Goal: Task Accomplishment & Management: Manage account settings

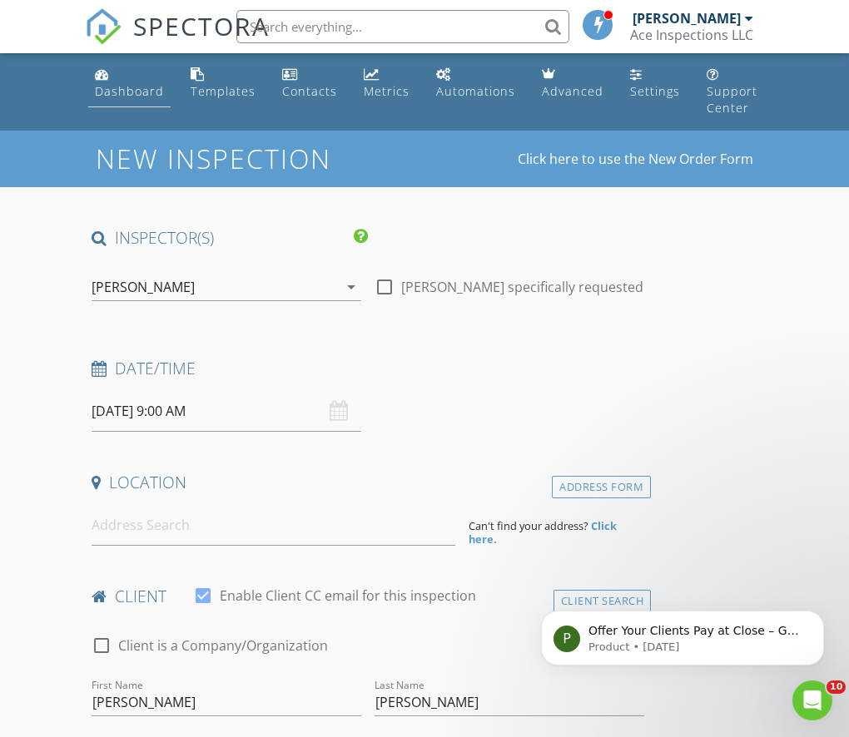
click at [136, 87] on div "Dashboard" at bounding box center [129, 91] width 69 height 16
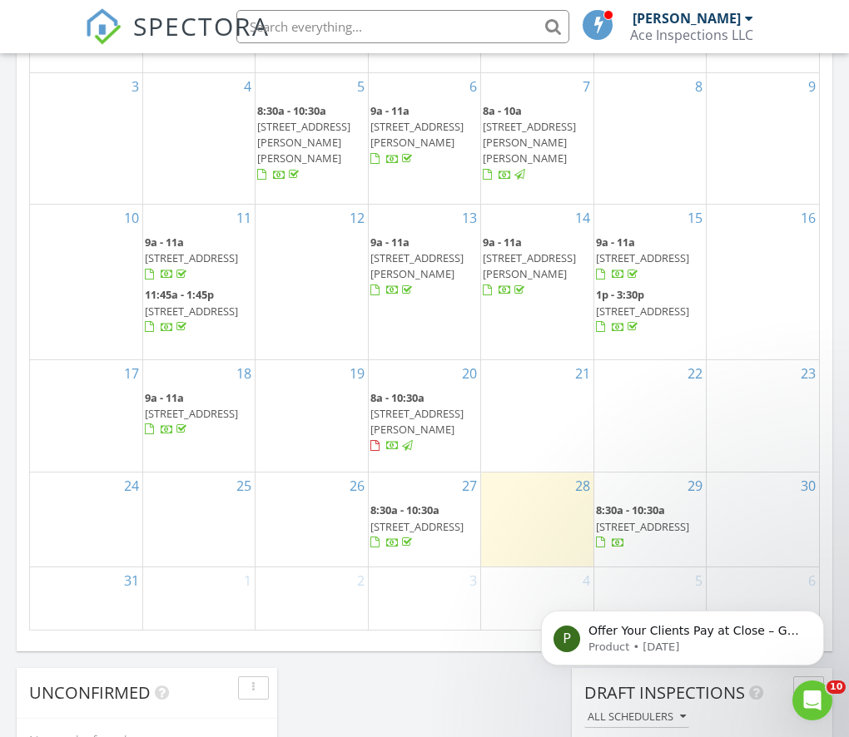
scroll to position [935, 0]
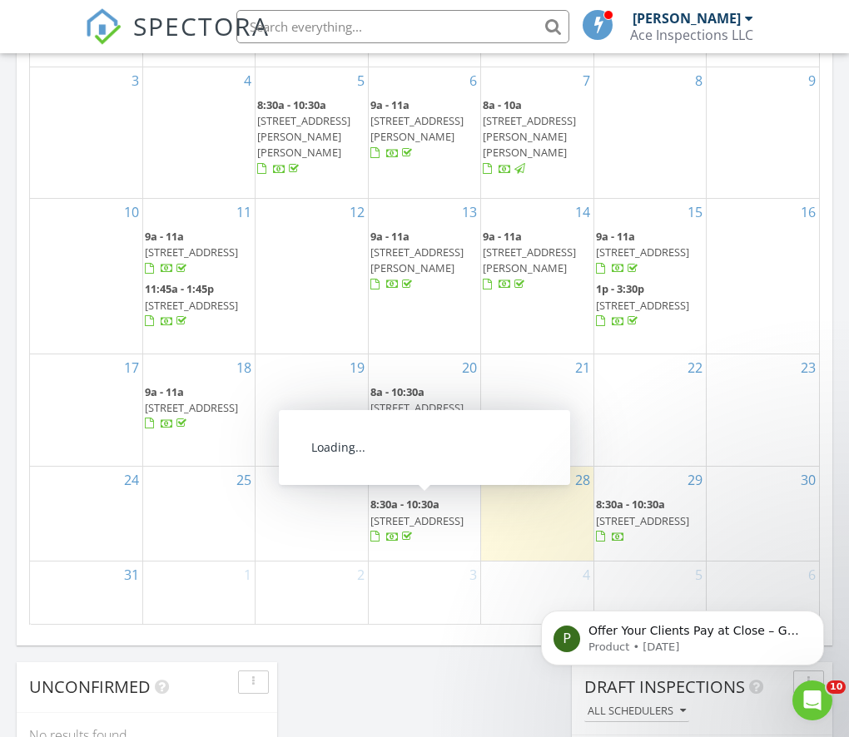
click at [415, 513] on span "194 Council Rock Rd, Eclectic 36024" at bounding box center [416, 520] width 93 height 15
